Goal: Information Seeking & Learning: Understand process/instructions

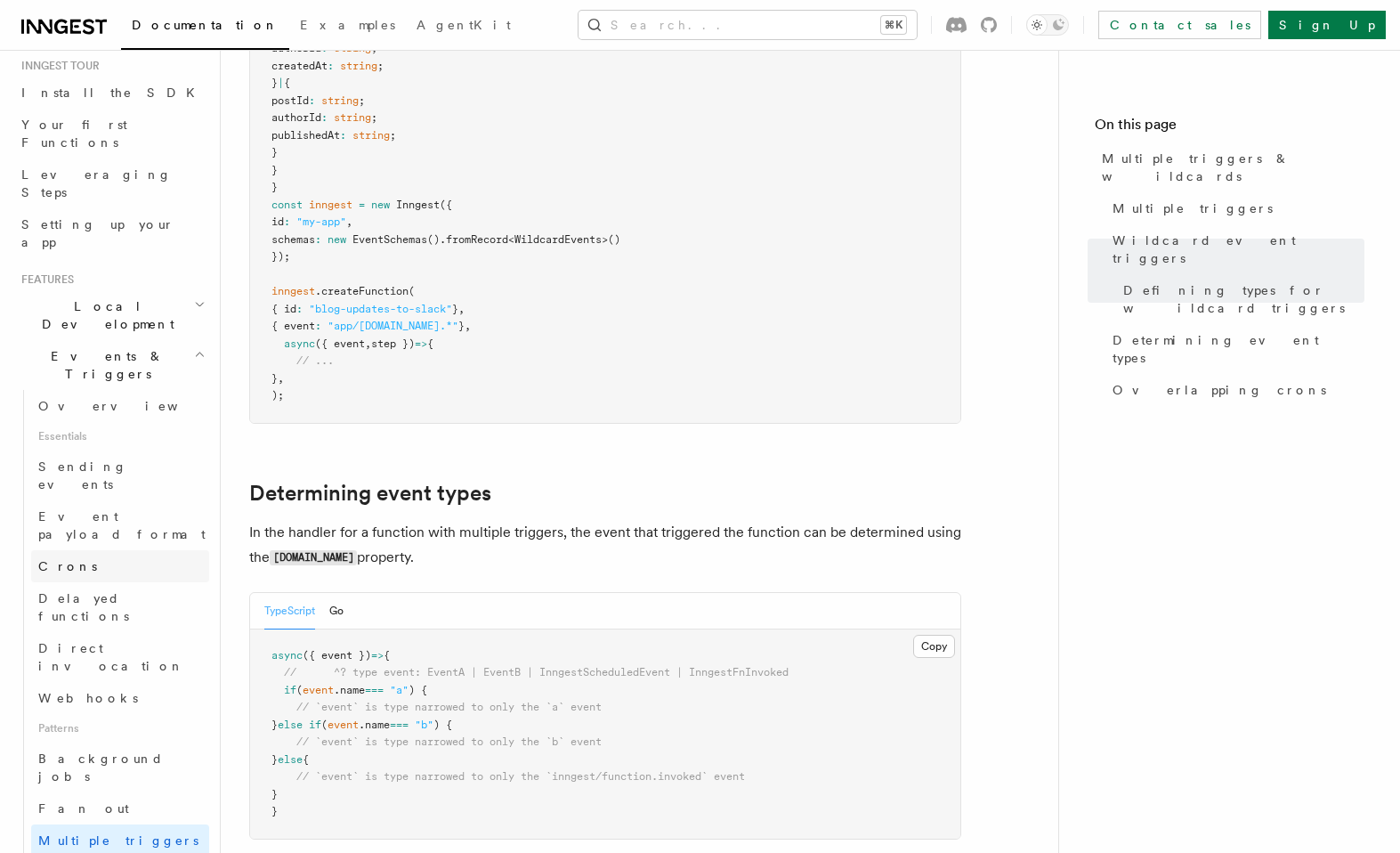
scroll to position [169, 0]
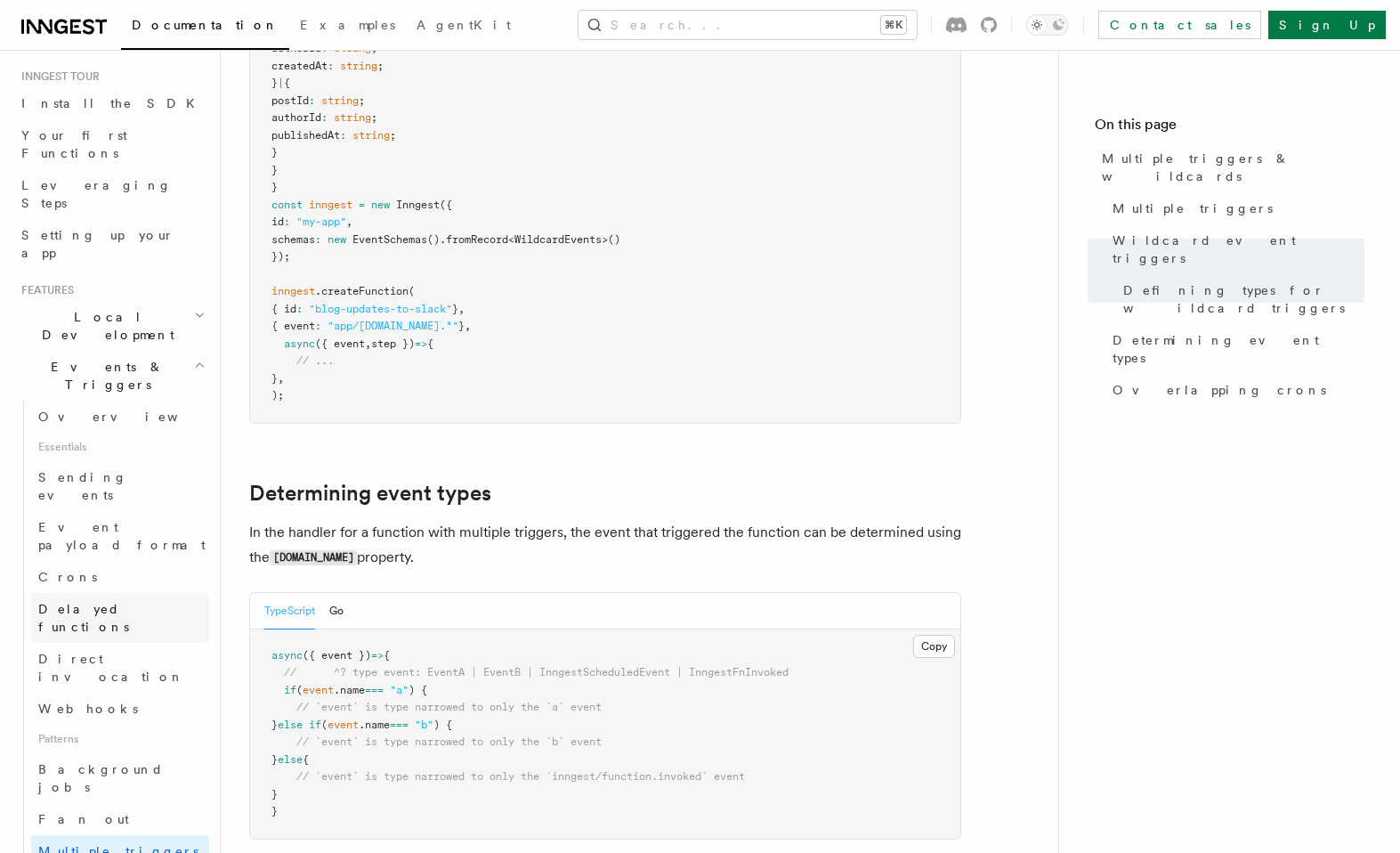
click at [103, 601] on span "Delayed functions" at bounding box center [84, 617] width 91 height 32
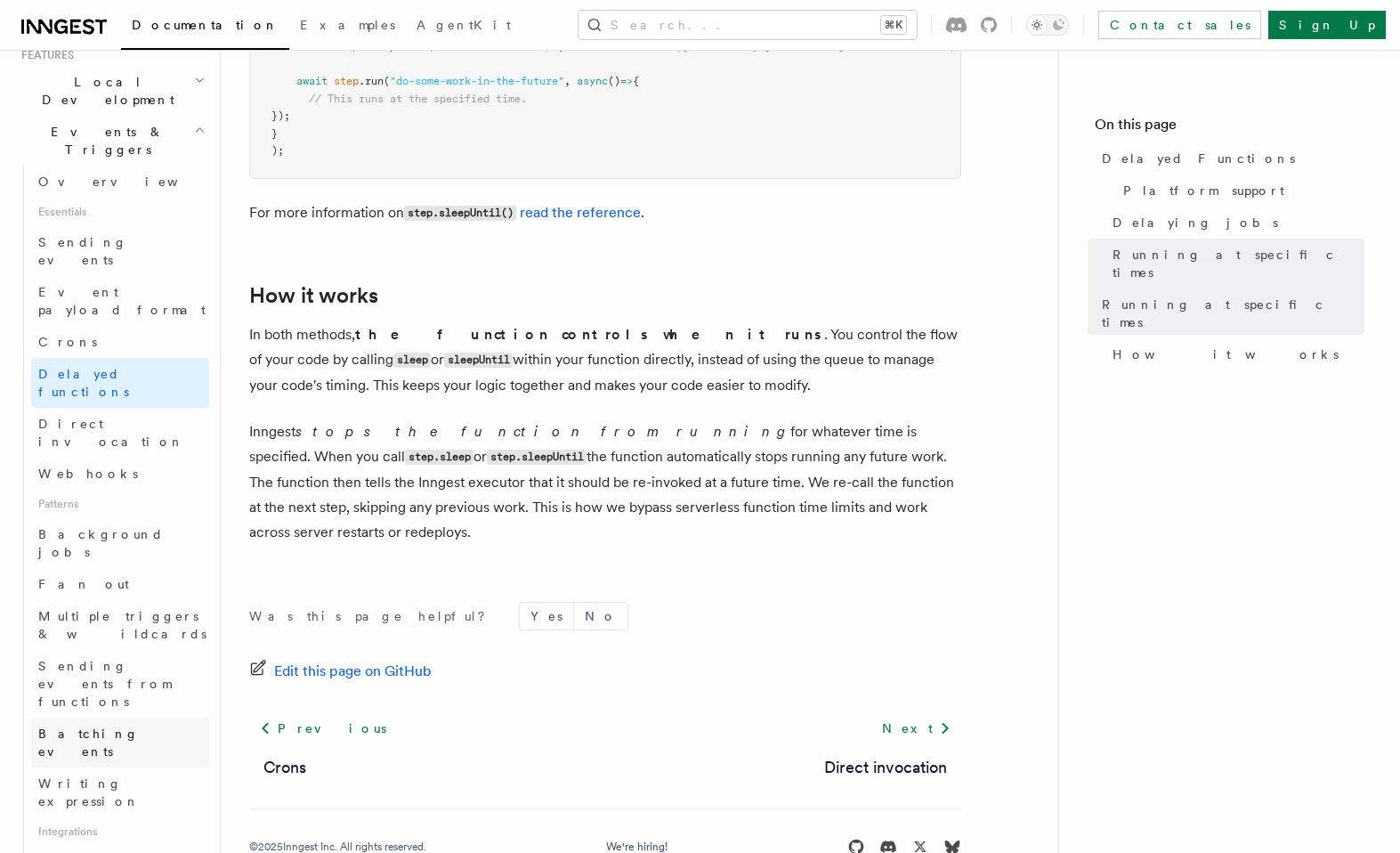
scroll to position [415, 0]
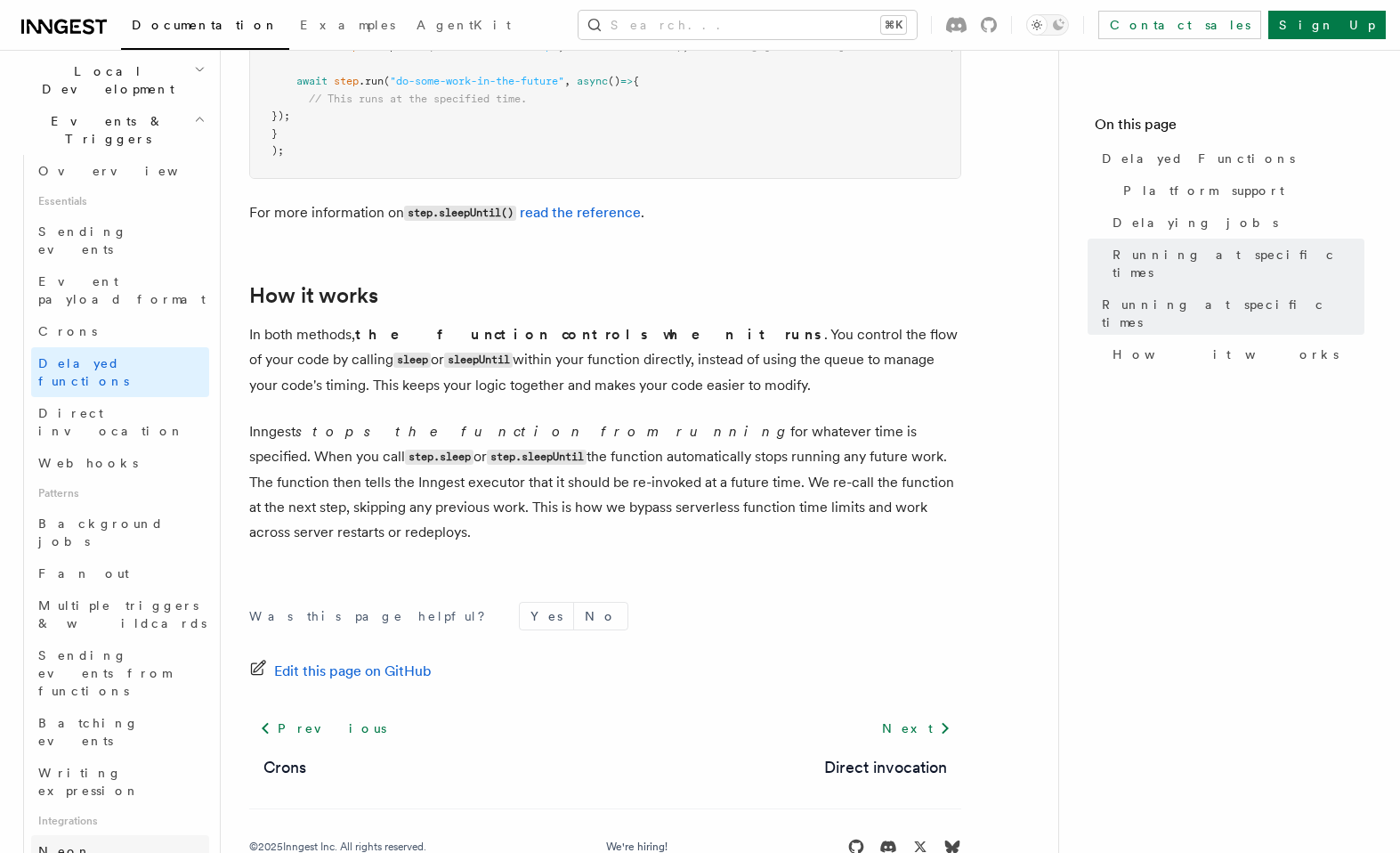
click at [80, 835] on link "Neon" at bounding box center [120, 851] width 178 height 32
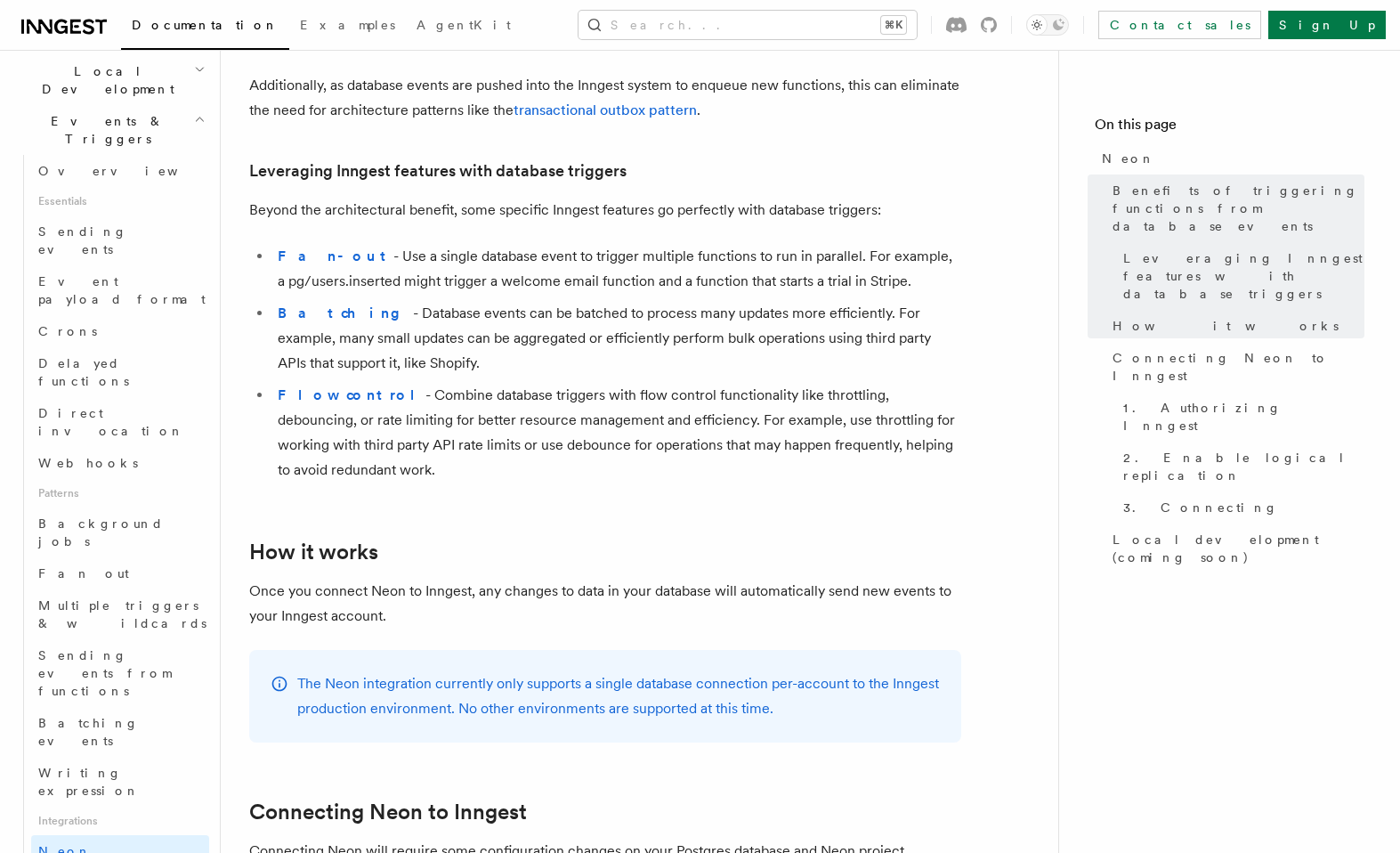
scroll to position [337, 0]
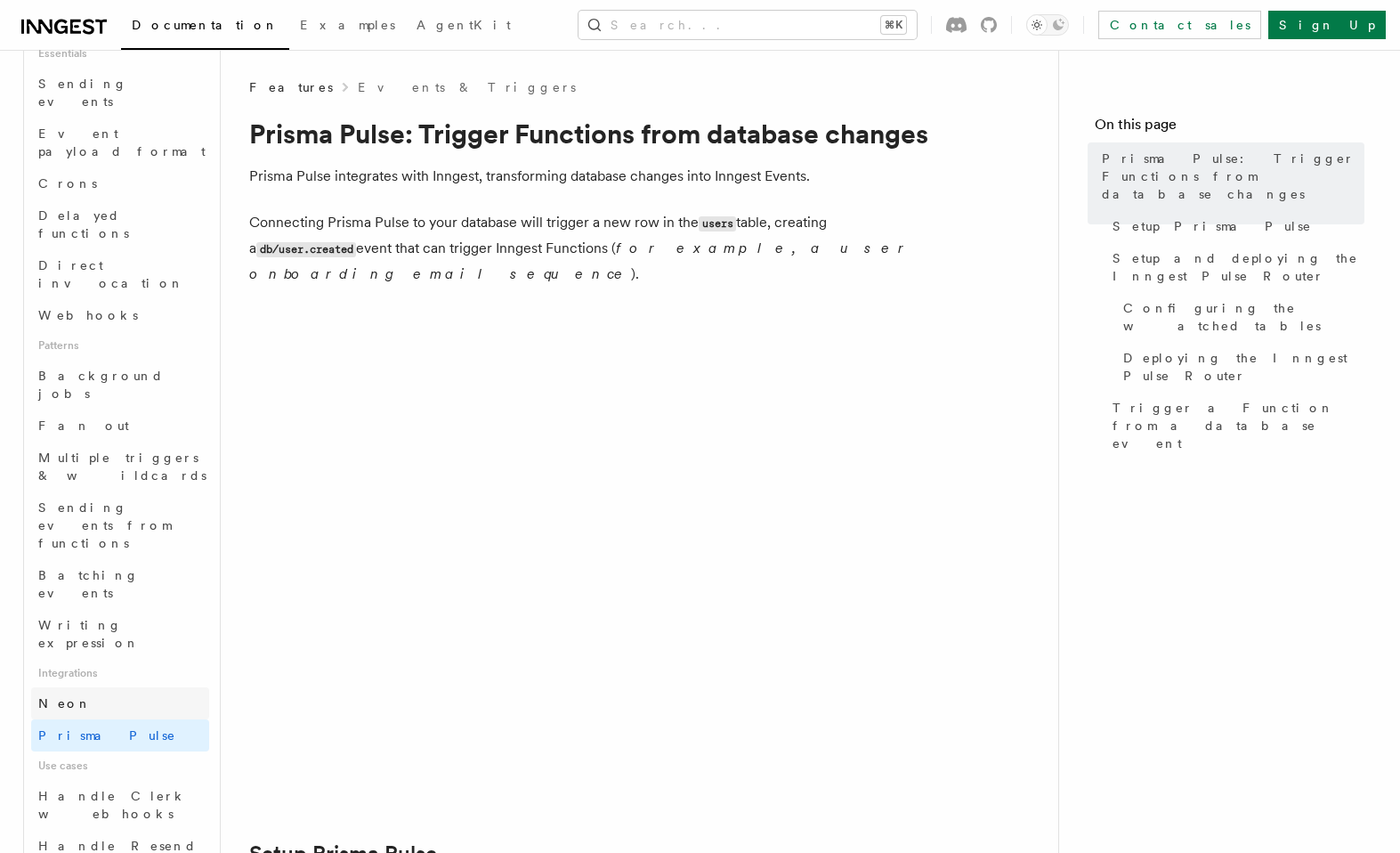
scroll to position [567, 0]
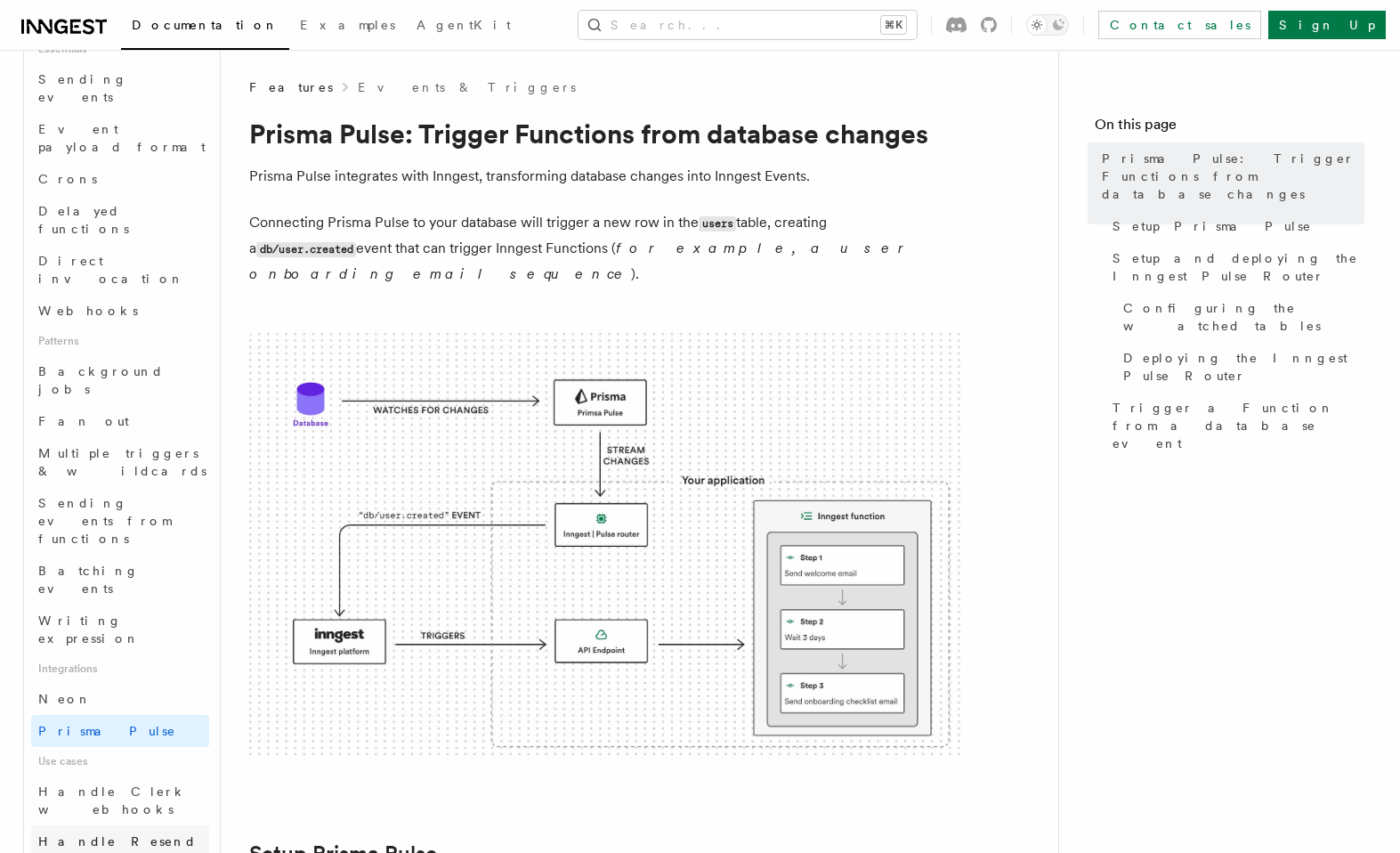
click at [94, 834] on span "Handle Resend webhooks" at bounding box center [117, 850] width 159 height 32
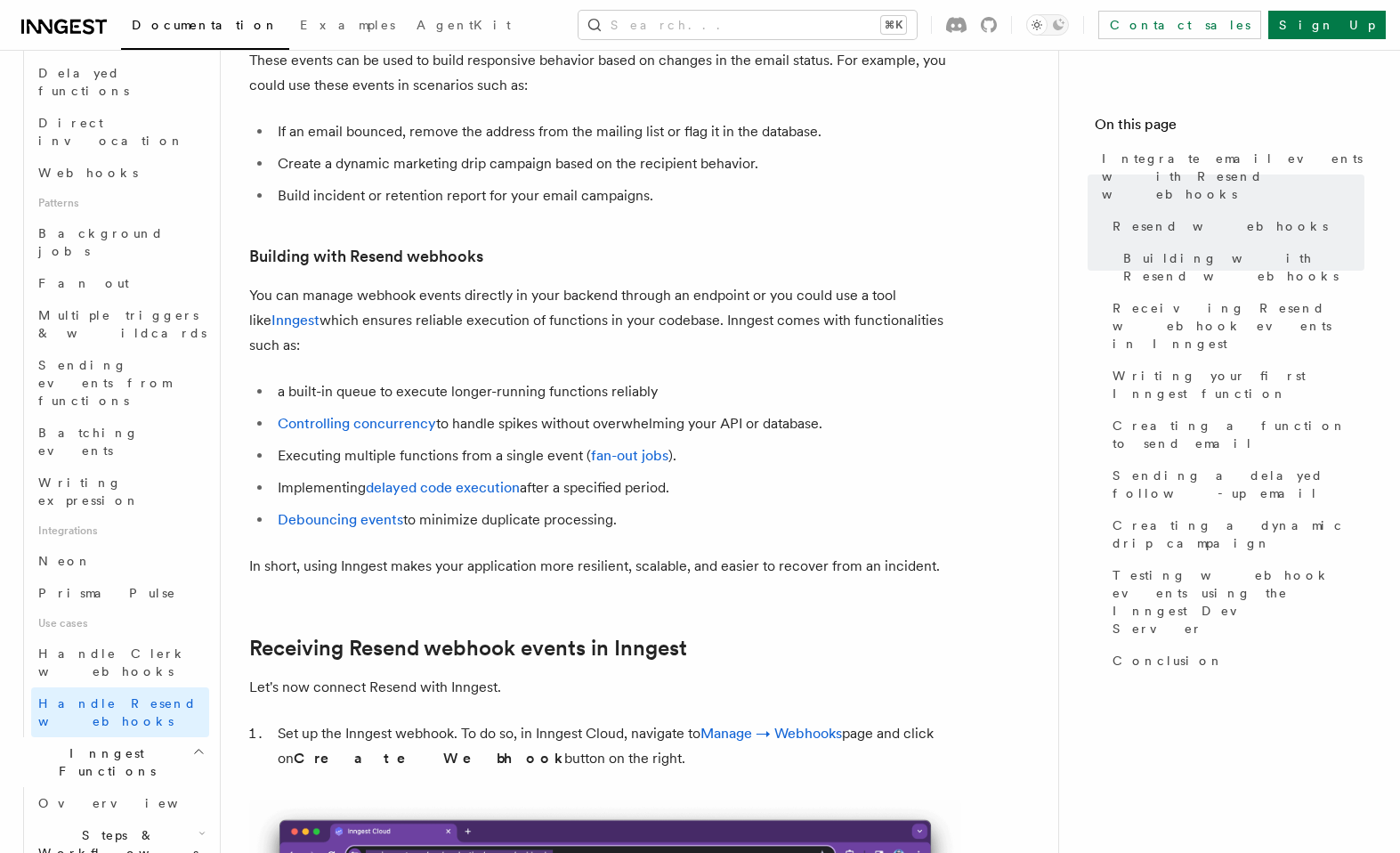
scroll to position [721, 0]
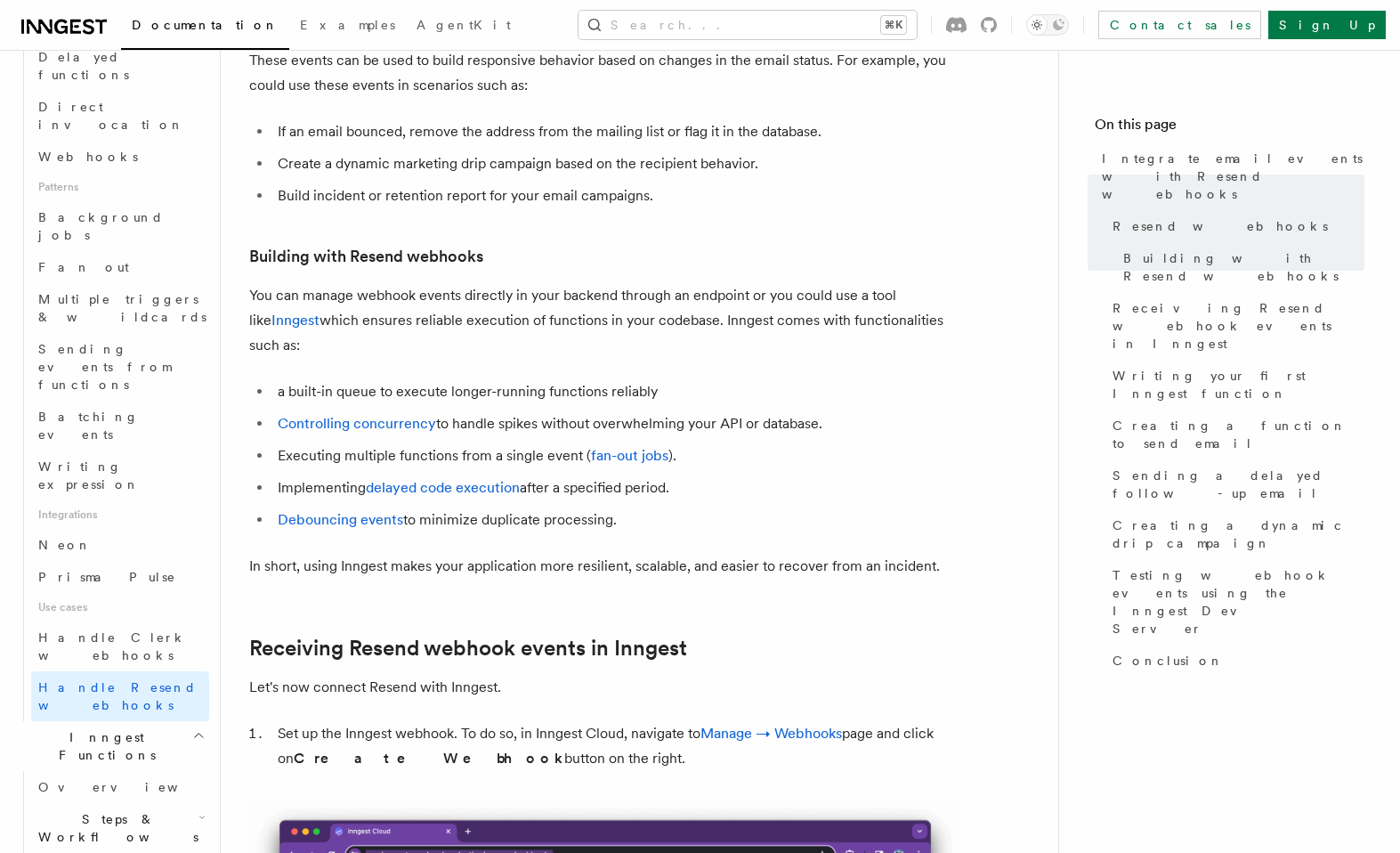
click at [108, 810] on span "Steps & Workflows" at bounding box center [115, 827] width 167 height 35
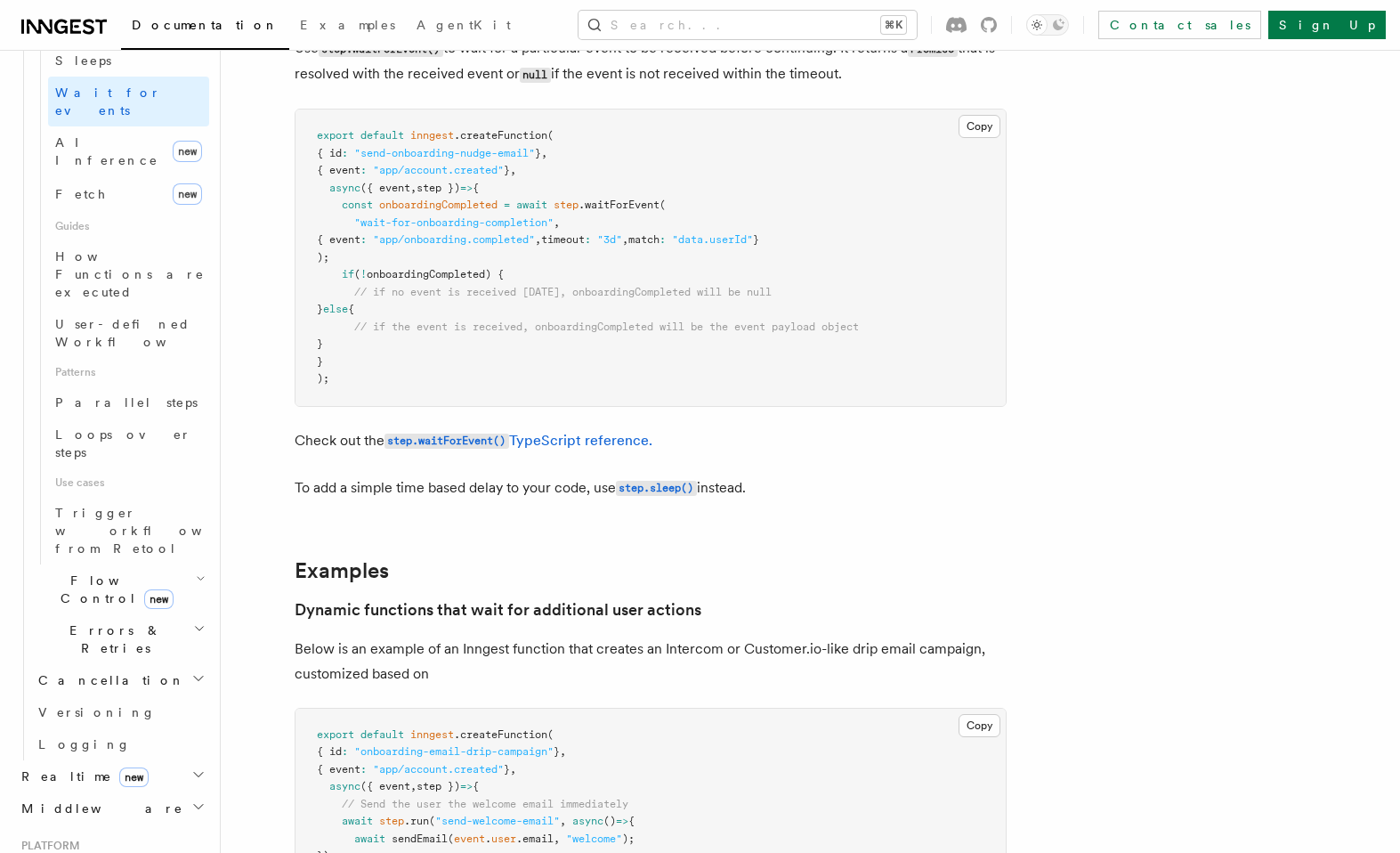
scroll to position [342, 0]
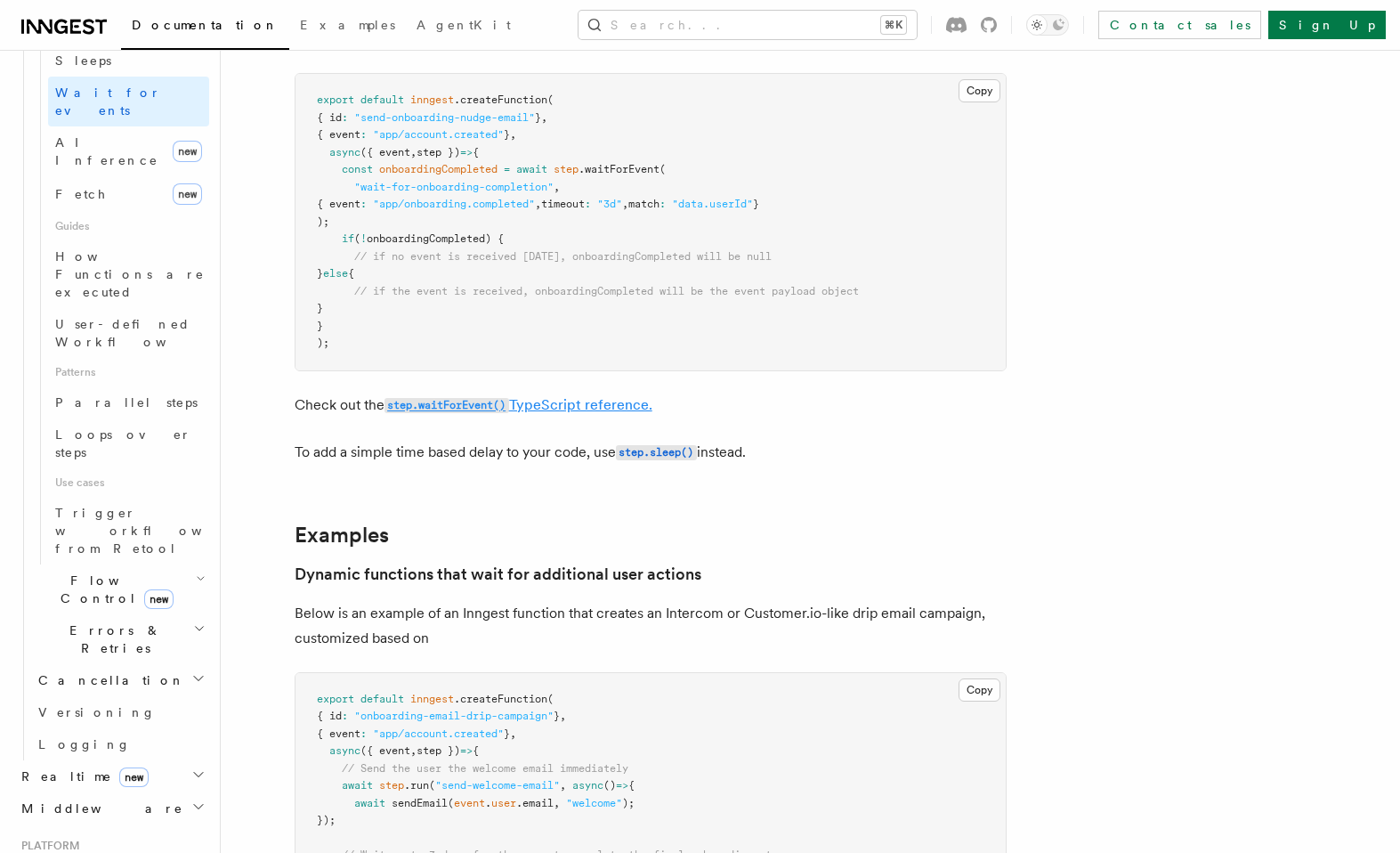
click at [486, 398] on link "step.waitForEvent() TypeScript reference." at bounding box center [519, 405] width 268 height 17
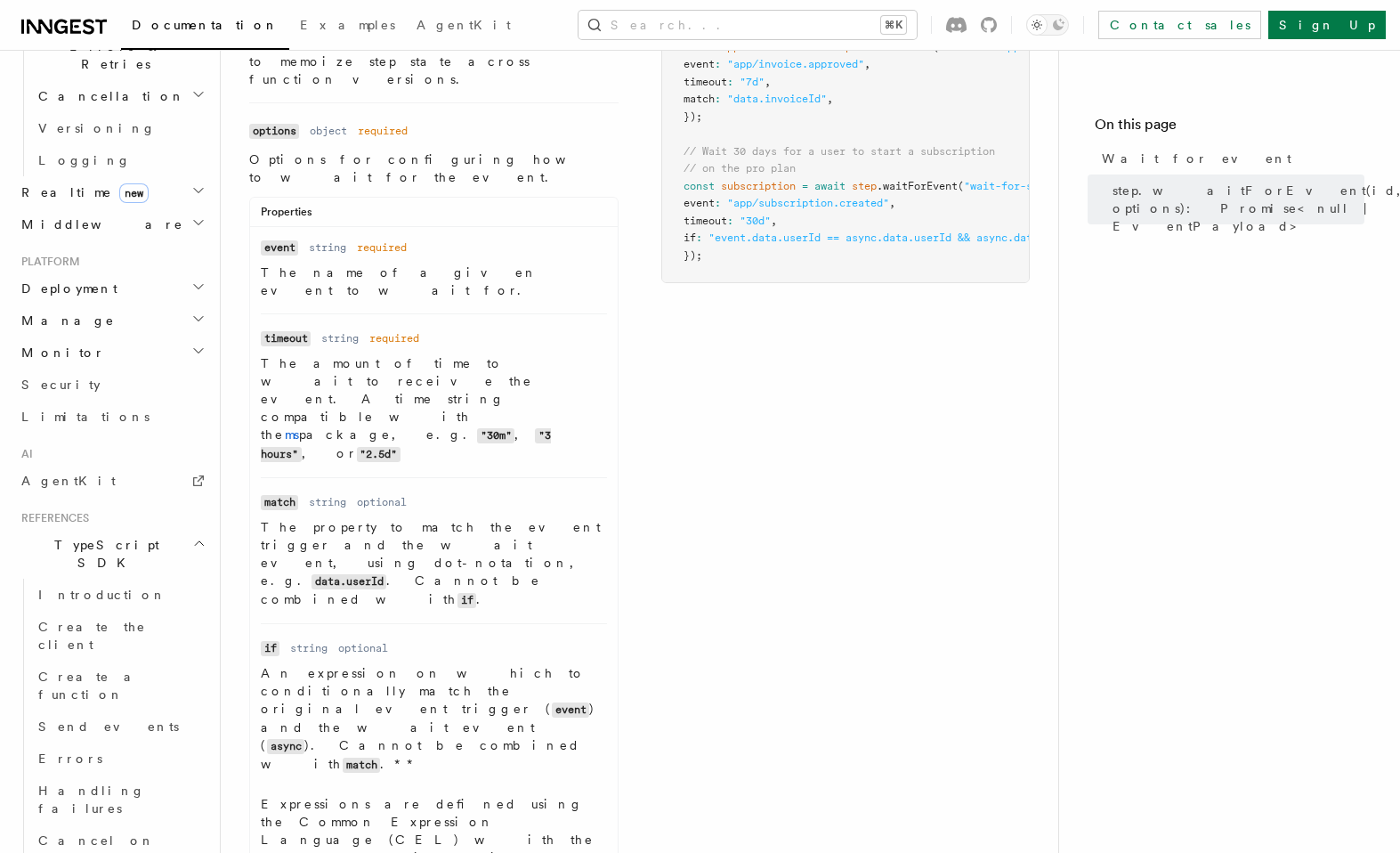
scroll to position [269, 0]
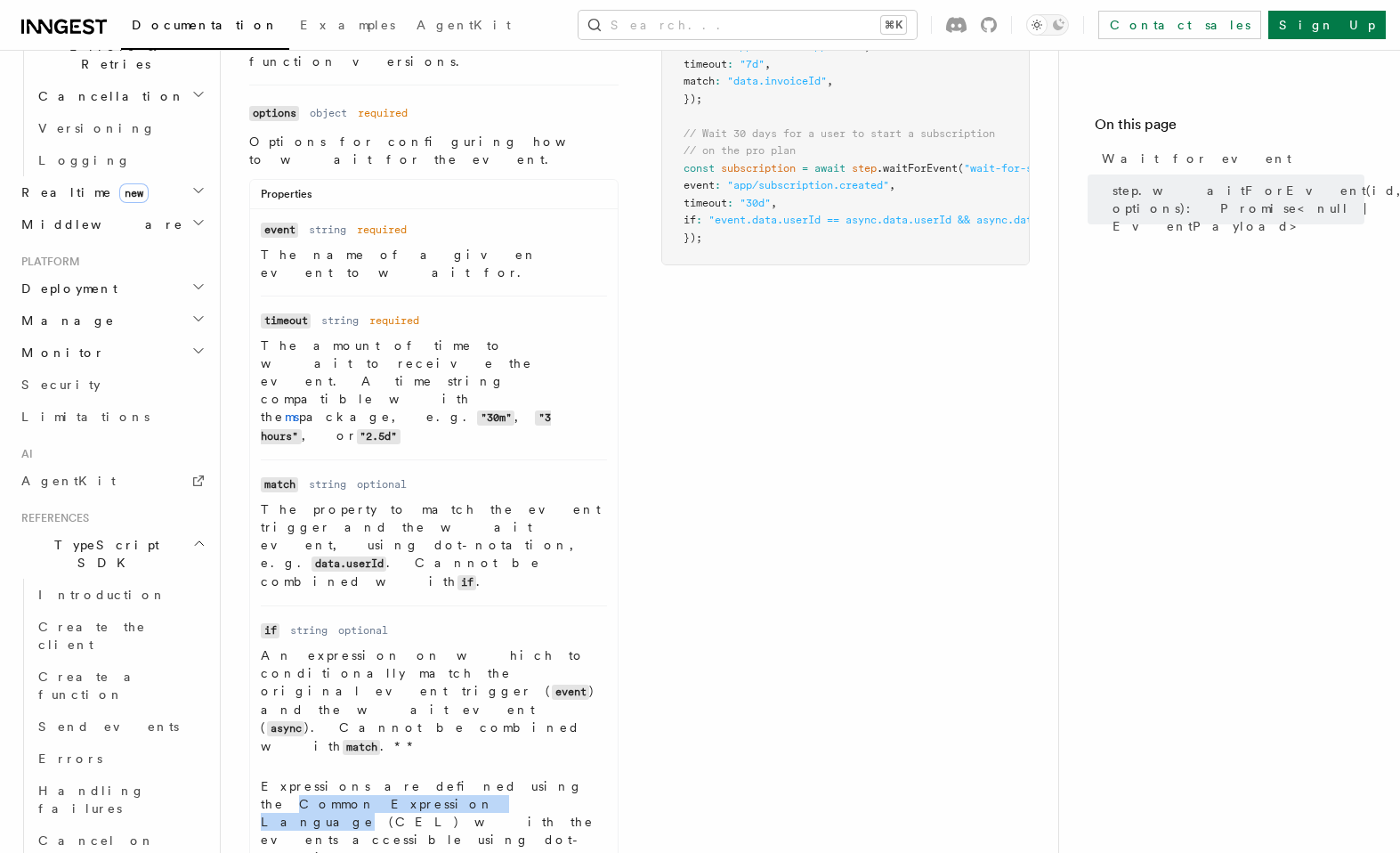
drag, startPoint x: 447, startPoint y: 556, endPoint x: 315, endPoint y: 571, distance: 132.8
click at [315, 777] on p "Expressions are defined using the Common Expression Language (CEL) with the eve…" at bounding box center [434, 839] width 346 height 124
copy p "Common Expression Language"
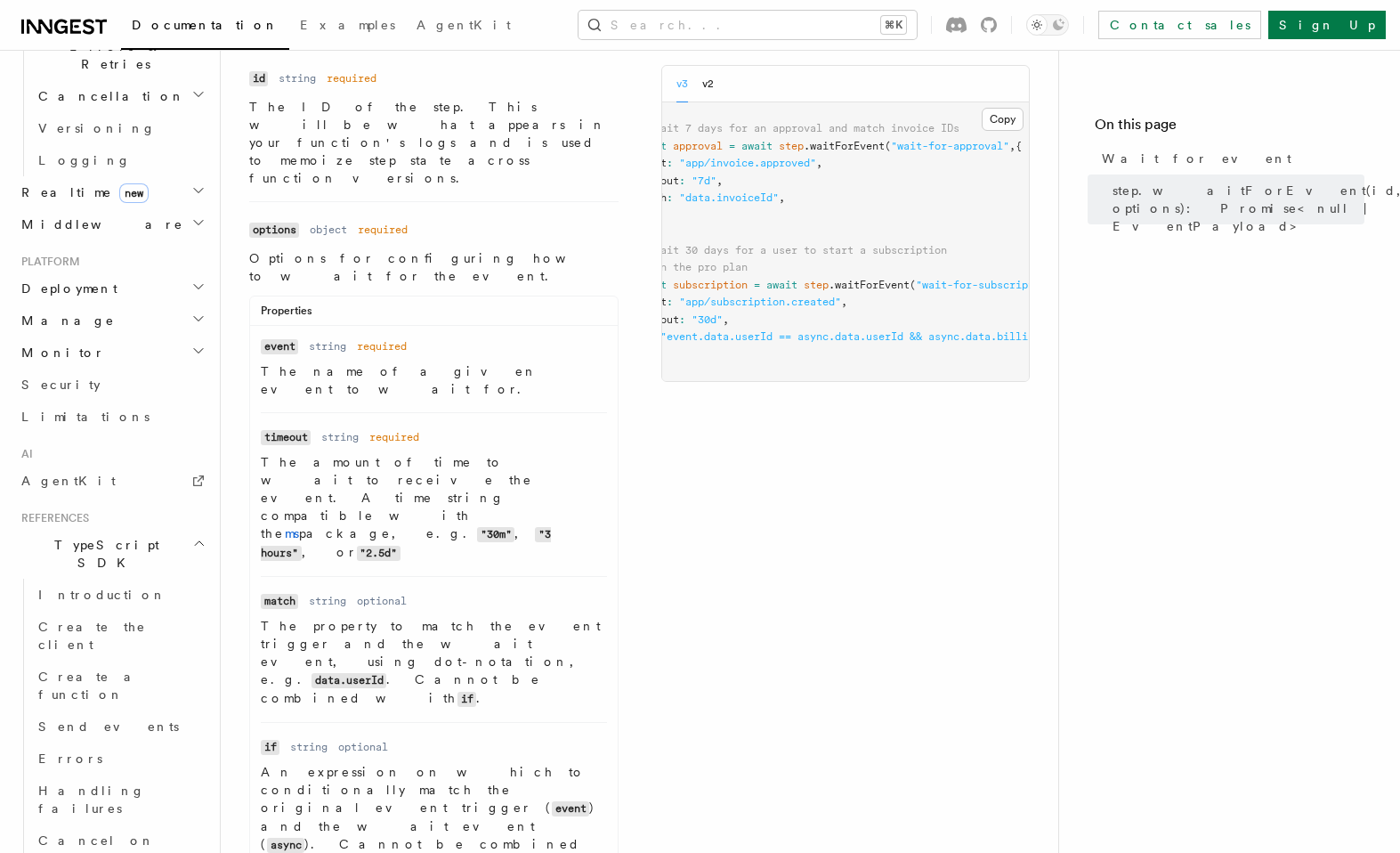
scroll to position [0, 0]
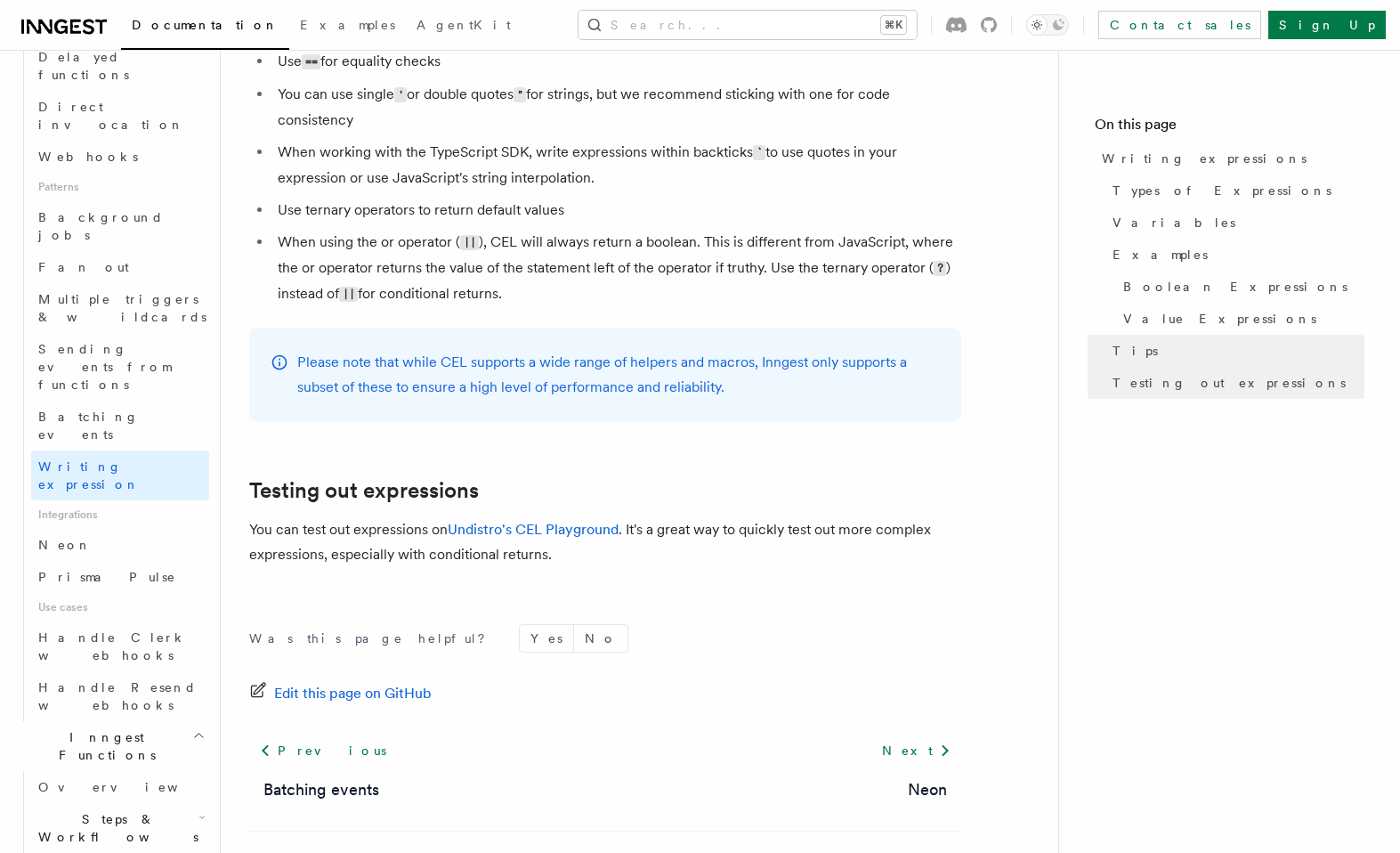
scroll to position [1887, 0]
click at [495, 528] on link "Undistro's CEL Playground" at bounding box center [533, 526] width 171 height 17
